Goal: Information Seeking & Learning: Learn about a topic

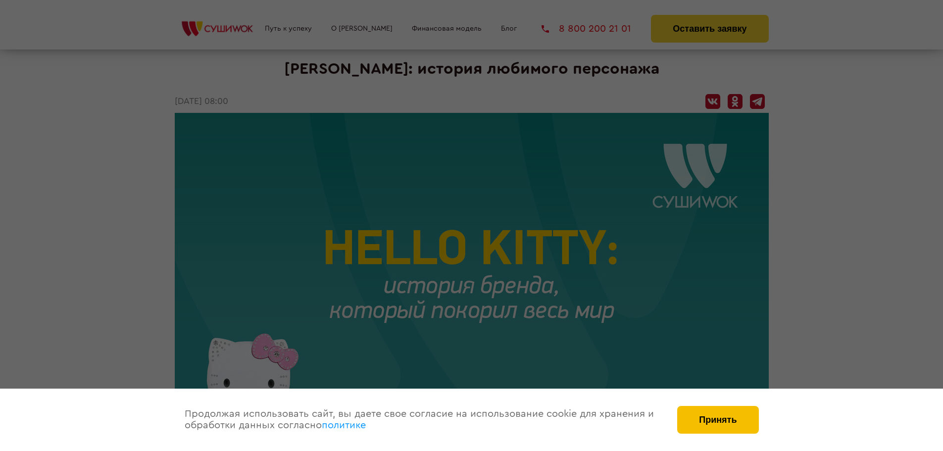
click at [741, 419] on button "Принять" at bounding box center [717, 420] width 81 height 28
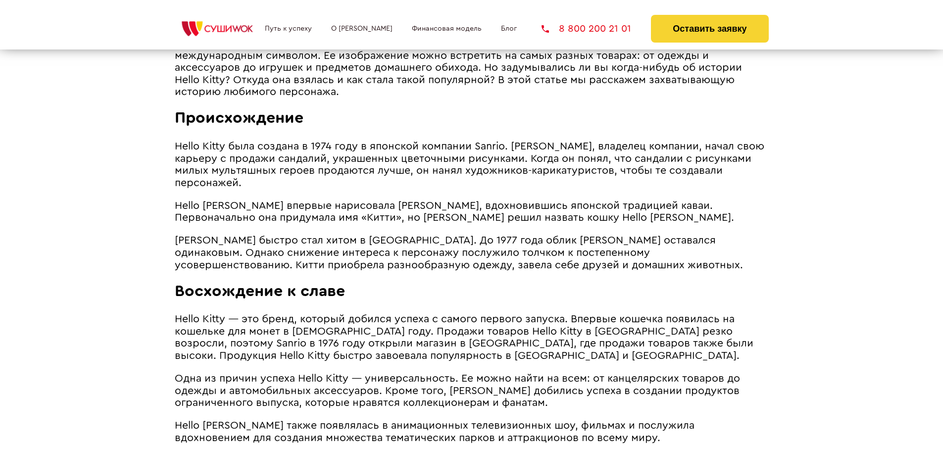
scroll to position [594, 0]
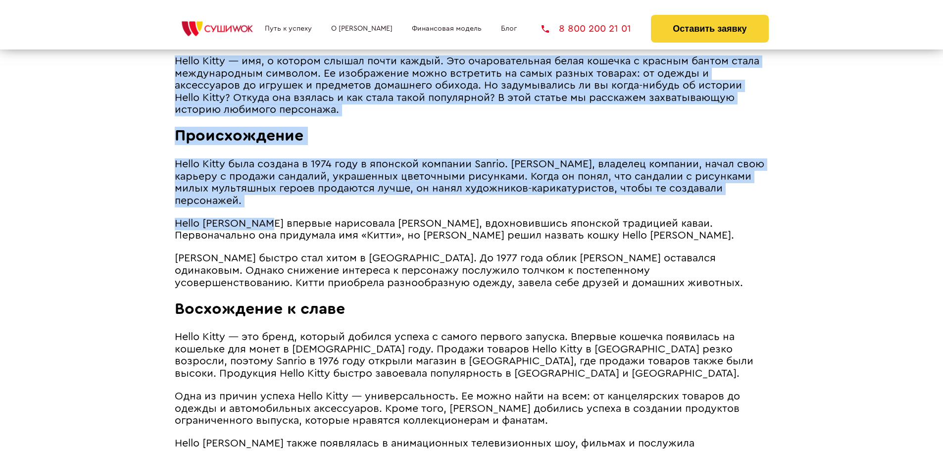
drag, startPoint x: 162, startPoint y: 187, endPoint x: 275, endPoint y: 219, distance: 116.8
click at [188, 193] on span "Hello Kitty была создана в 1974 году в японской компании Sanrio. [PERSON_NAME],…" at bounding box center [470, 182] width 590 height 47
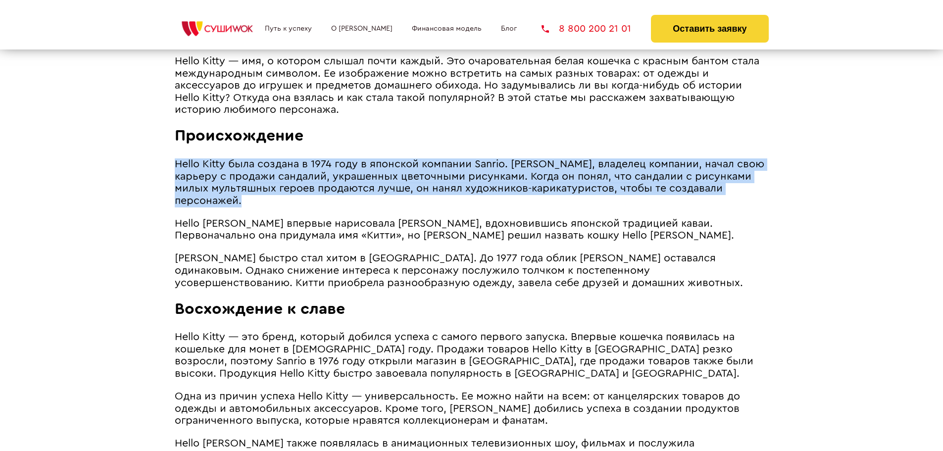
drag, startPoint x: 241, startPoint y: 215, endPoint x: 174, endPoint y: 181, distance: 74.8
click at [175, 181] on span "Hello Kitty была создана в 1974 году в японской компании Sanrio. [PERSON_NAME],…" at bounding box center [470, 182] width 590 height 47
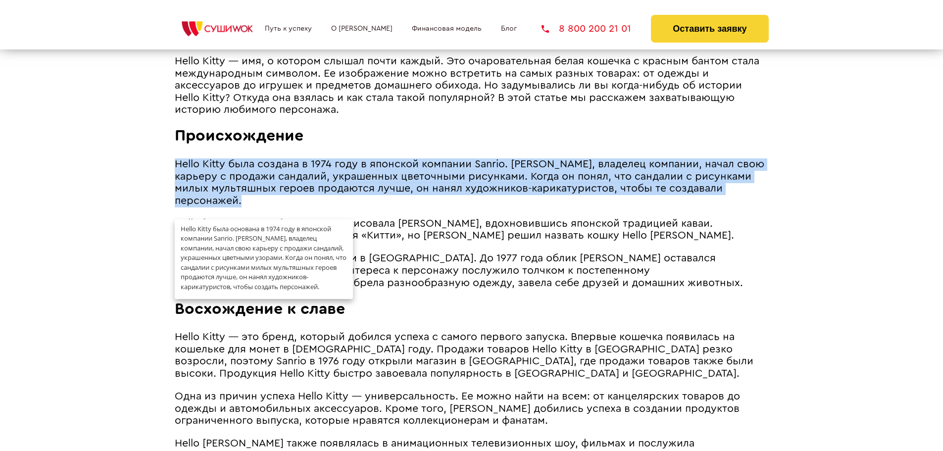
copy span "Hello Kitty была создана в 1974 году в японской компании Sanrio. [PERSON_NAME],…"
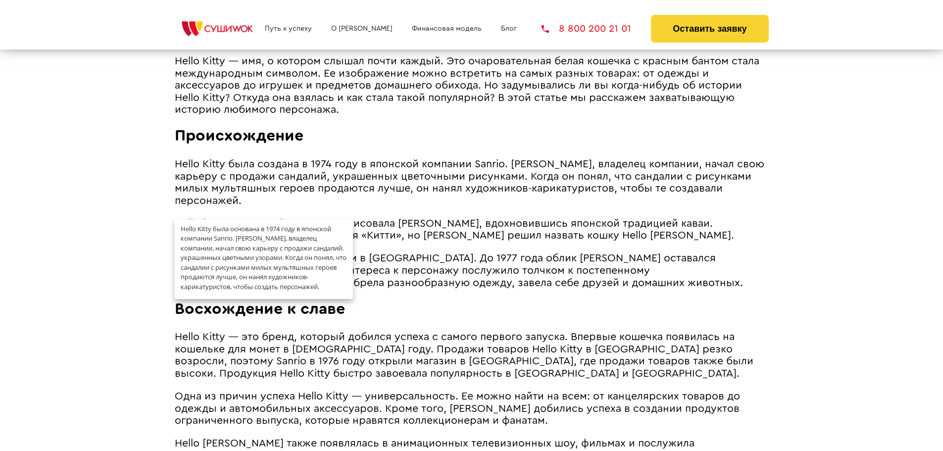
click at [463, 286] on span "[PERSON_NAME] быстро стал хитом в [GEOGRAPHIC_DATA]. До 1977 года облик [PERSON…" at bounding box center [459, 270] width 568 height 35
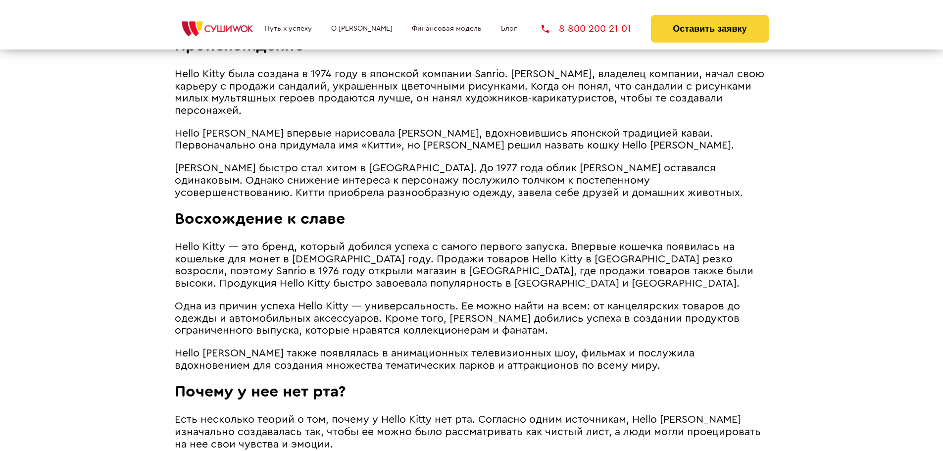
scroll to position [693, 0]
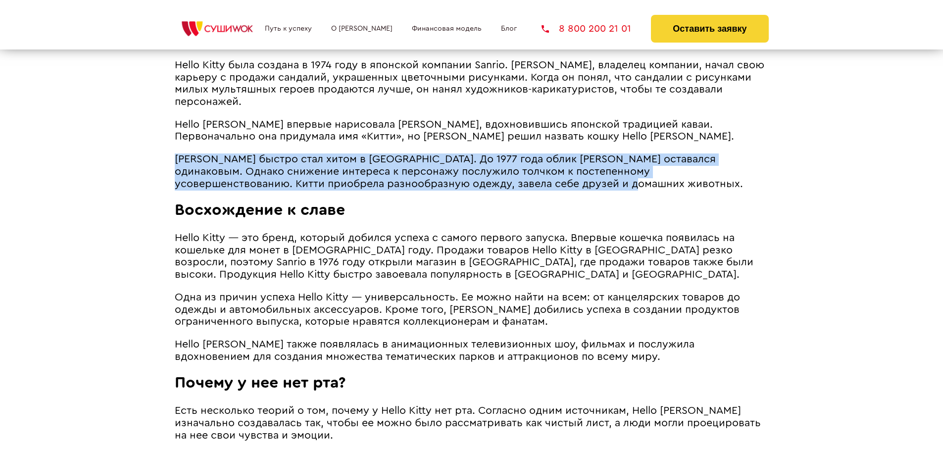
drag, startPoint x: 176, startPoint y: 171, endPoint x: 535, endPoint y: 193, distance: 359.7
click at [535, 190] on p "[PERSON_NAME] быстро стал хитом в [GEOGRAPHIC_DATA]. До 1977 года облик [PERSON…" at bounding box center [472, 171] width 594 height 37
copy span "[PERSON_NAME] быстро стал хитом в [GEOGRAPHIC_DATA]. До 1977 года облик [PERSON…"
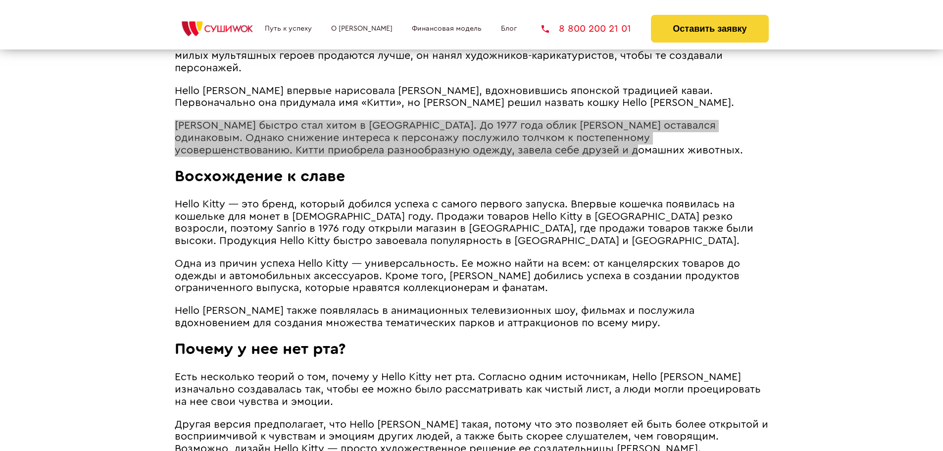
scroll to position [743, 0]
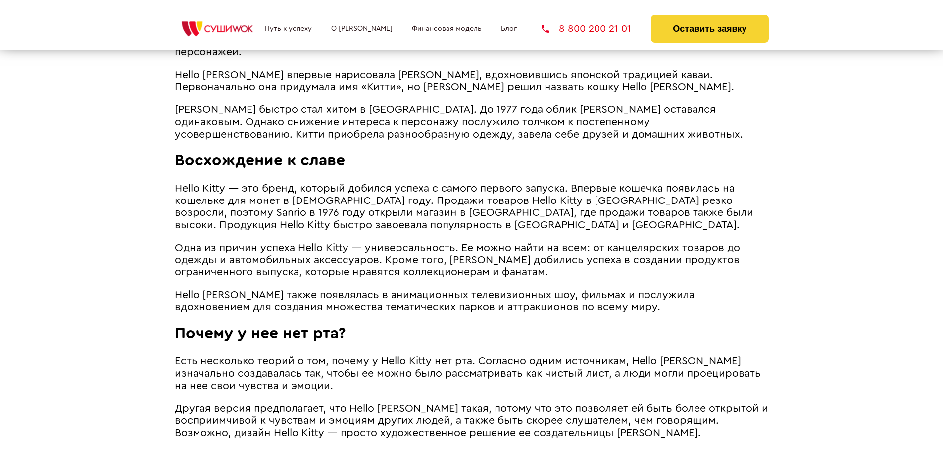
click at [216, 277] on span "Одна из причин успеха Hello Kitty ― универсальность. Ее можно найти на всем: от…" at bounding box center [457, 260] width 565 height 35
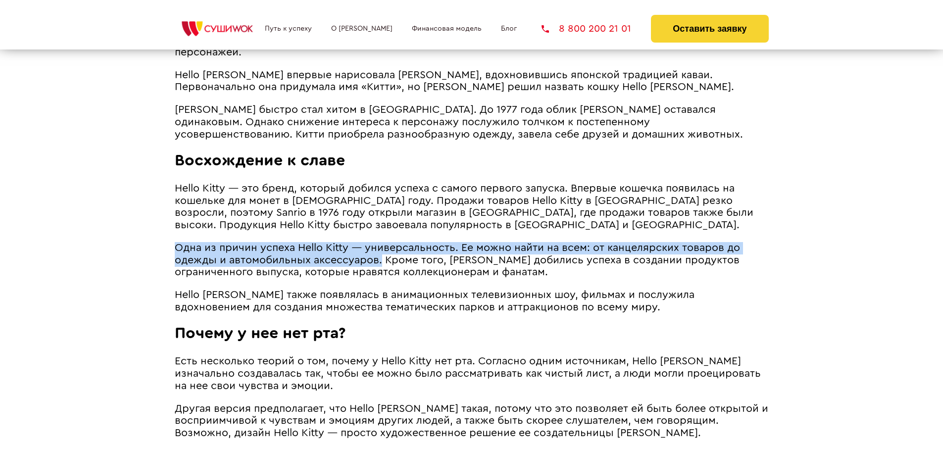
drag, startPoint x: 178, startPoint y: 263, endPoint x: 381, endPoint y: 276, distance: 203.9
click at [381, 276] on span "Одна из причин успеха Hello Kitty ― универсальность. Ее можно найти на всем: от…" at bounding box center [457, 260] width 565 height 35
copy span "Одна из причин успеха Hello Kitty ― универсальность. Ее можно найти на всем: от…"
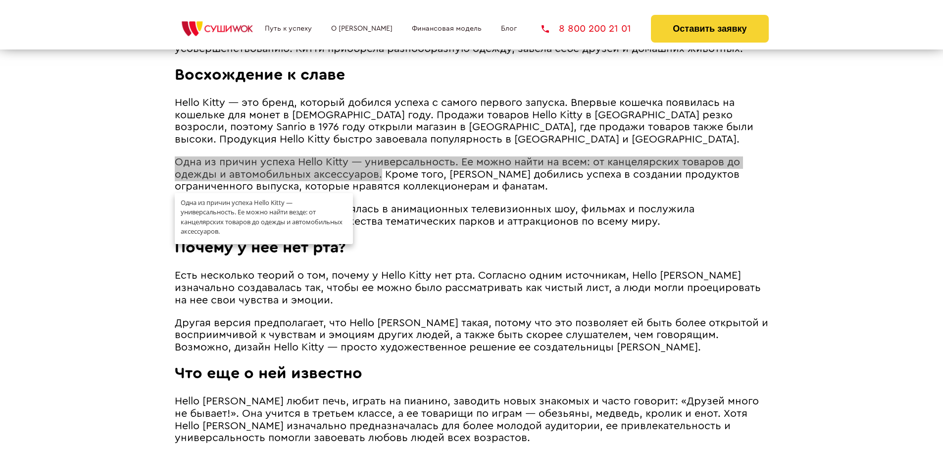
scroll to position [842, 0]
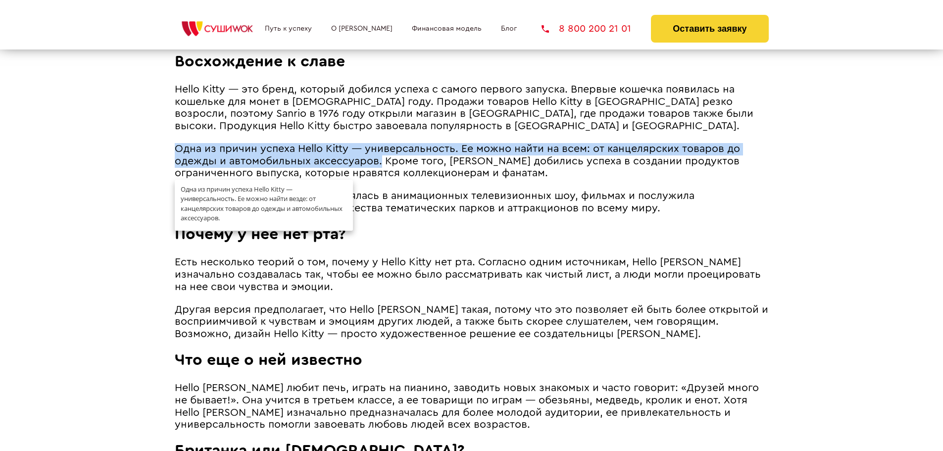
drag, startPoint x: 337, startPoint y: 348, endPoint x: 335, endPoint y: 353, distance: 5.3
click at [337, 339] on span "Другая версия предполагает, что Hello [PERSON_NAME] такая, потому что это позво…" at bounding box center [472, 322] width 594 height 35
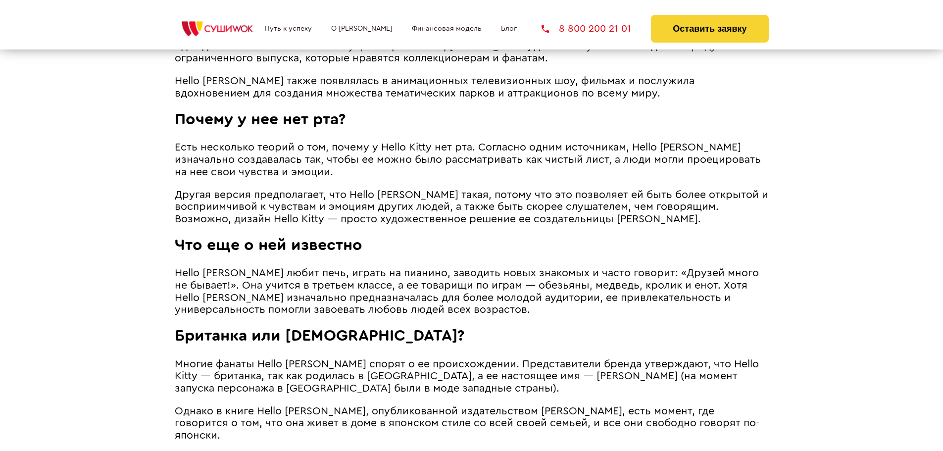
scroll to position [941, 0]
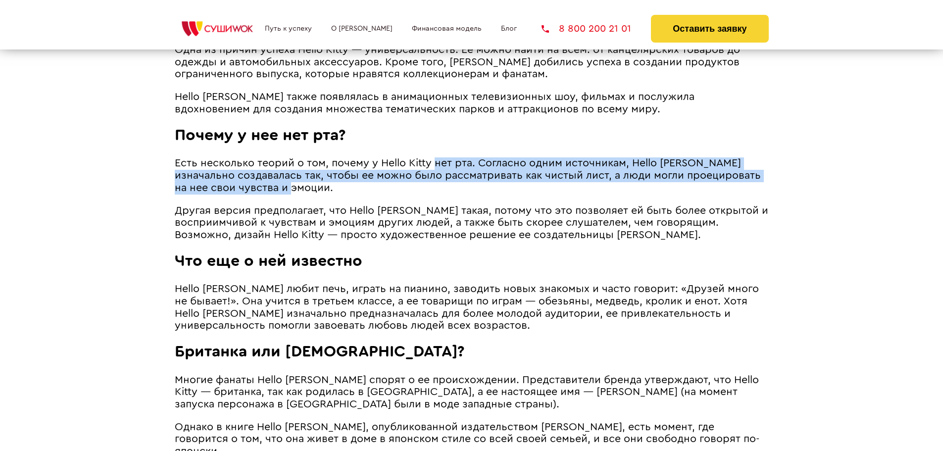
drag, startPoint x: 434, startPoint y: 176, endPoint x: 459, endPoint y: 198, distance: 33.4
click at [459, 194] on p "Есть несколько теорий о том, почему у Hello Kitty нет рта. Согласно одним источ…" at bounding box center [472, 175] width 594 height 37
copy span "нет рта. Согласно одним источникам, Hello [PERSON_NAME] изначально создавалась …"
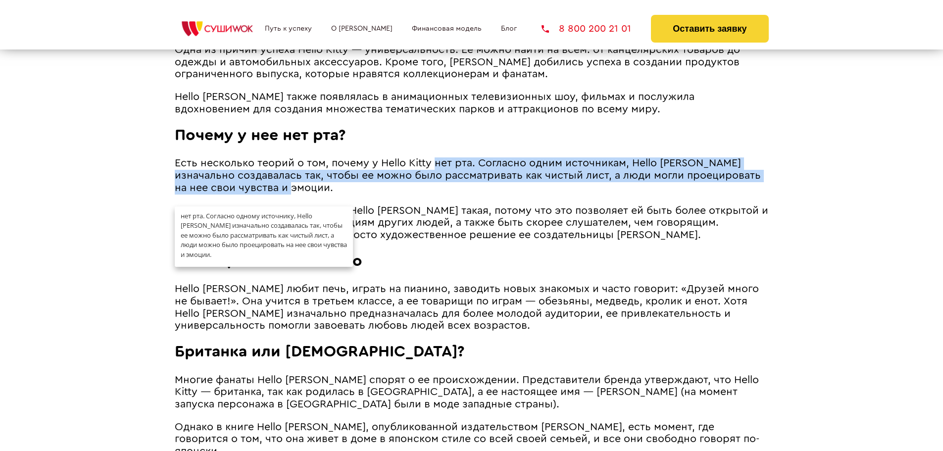
click at [518, 240] on span "Другая версия предполагает, что Hello [PERSON_NAME] такая, потому что это позво…" at bounding box center [472, 222] width 594 height 35
